Goal: Information Seeking & Learning: Learn about a topic

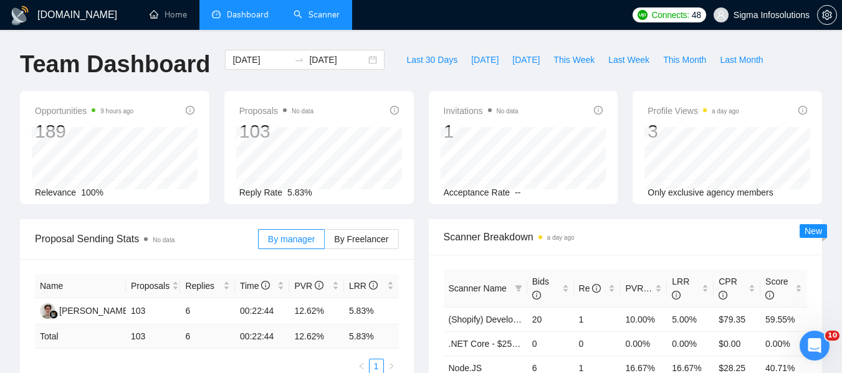
click at [322, 12] on link "Scanner" at bounding box center [317, 14] width 46 height 11
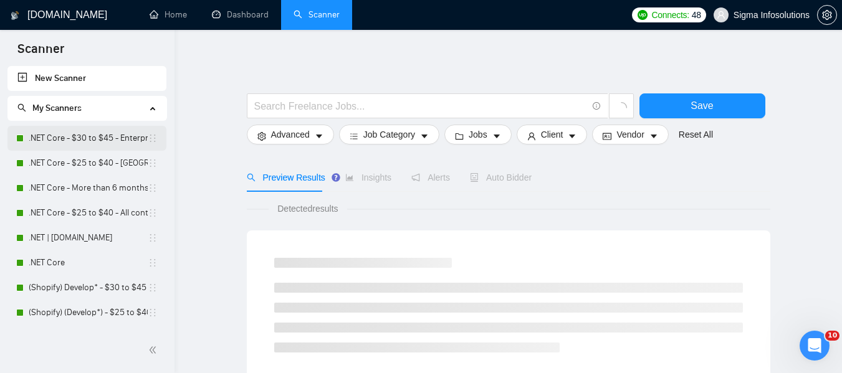
click at [71, 131] on link ".NET Core - $30 to $45 - Enterprise client - ROW" at bounding box center [88, 138] width 119 height 25
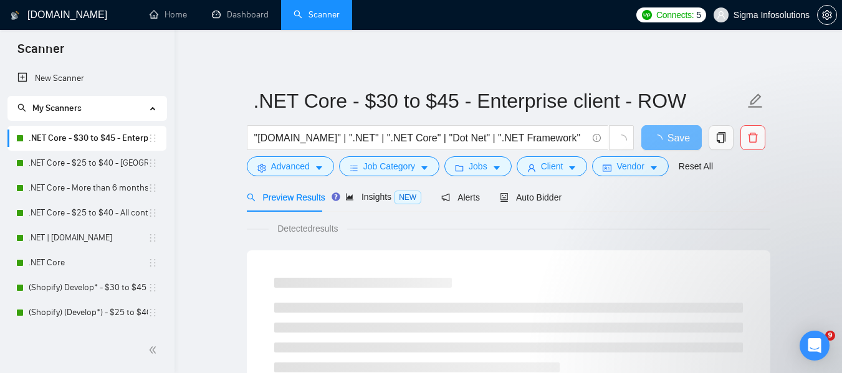
click at [83, 158] on link ".NET Core - $25 to $40 - [GEOGRAPHIC_DATA] and [GEOGRAPHIC_DATA]" at bounding box center [88, 163] width 119 height 25
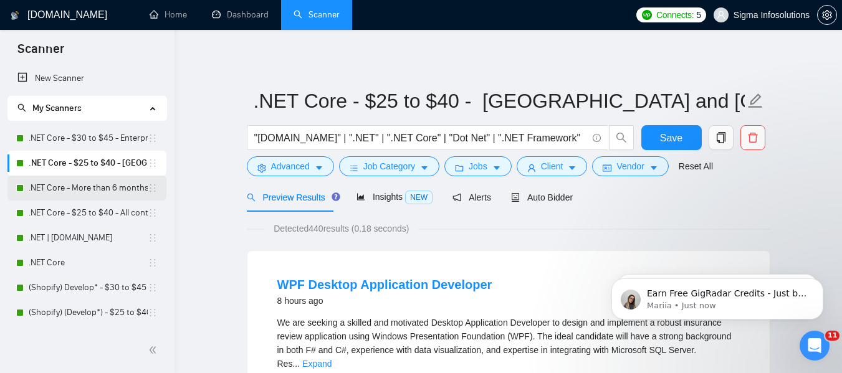
click at [48, 186] on link ".NET Core - More than 6 months of work" at bounding box center [88, 188] width 119 height 25
